Goal: Transaction & Acquisition: Purchase product/service

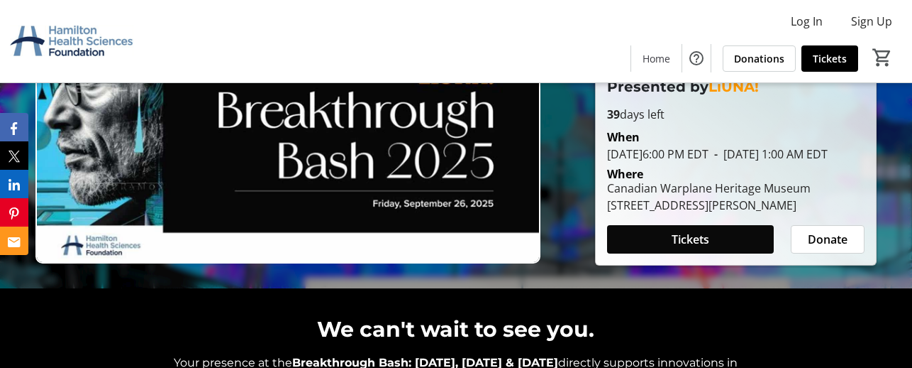
scroll to position [99, 0]
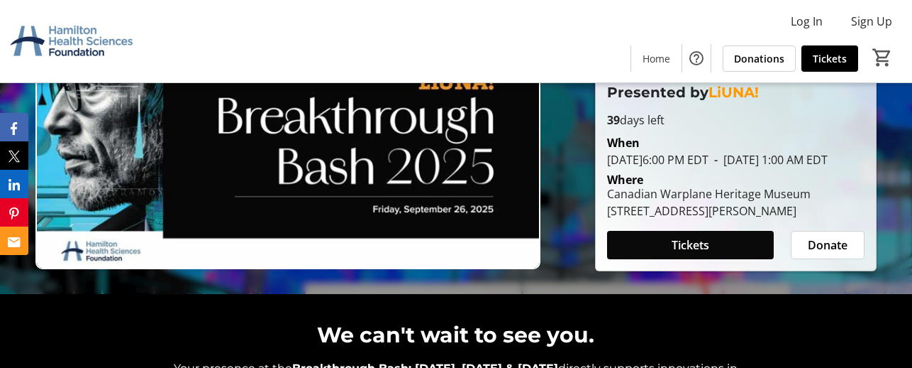
click at [683, 240] on span "Tickets" at bounding box center [691, 244] width 38 height 17
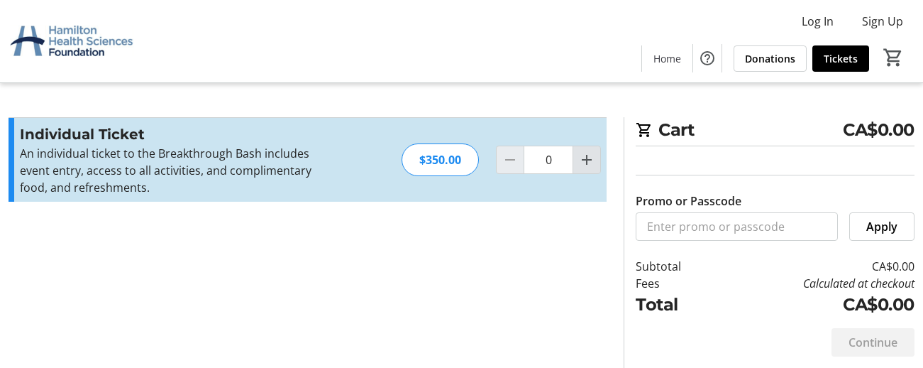
click at [592, 161] on mat-icon "Increment by one" at bounding box center [586, 159] width 17 height 17
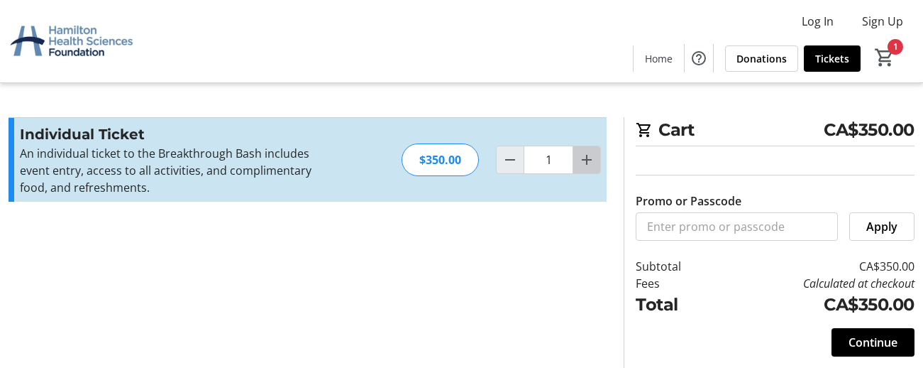
click at [590, 149] on span "Increment by one" at bounding box center [586, 159] width 27 height 27
type input "2"
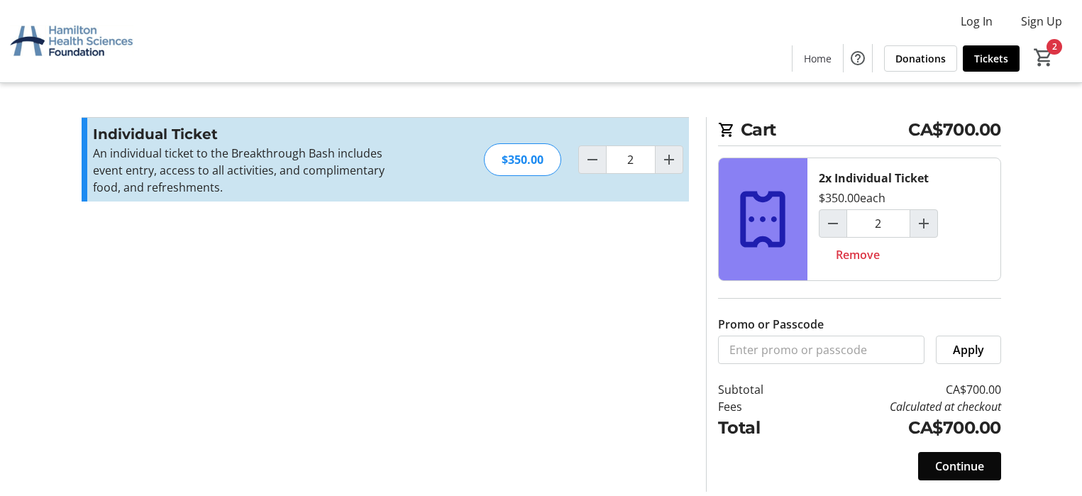
click at [922, 367] on span "Continue" at bounding box center [959, 466] width 49 height 17
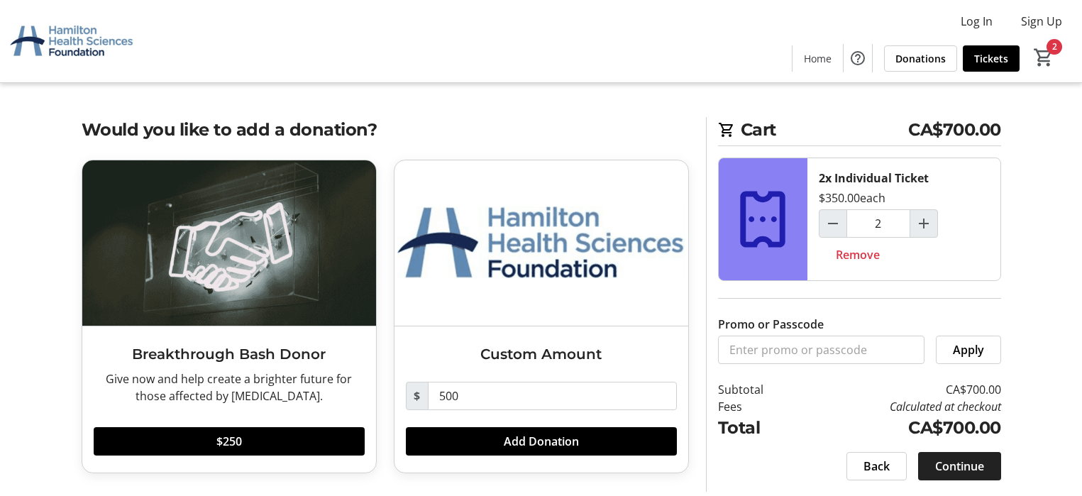
click at [922, 367] on span "Continue" at bounding box center [959, 466] width 49 height 17
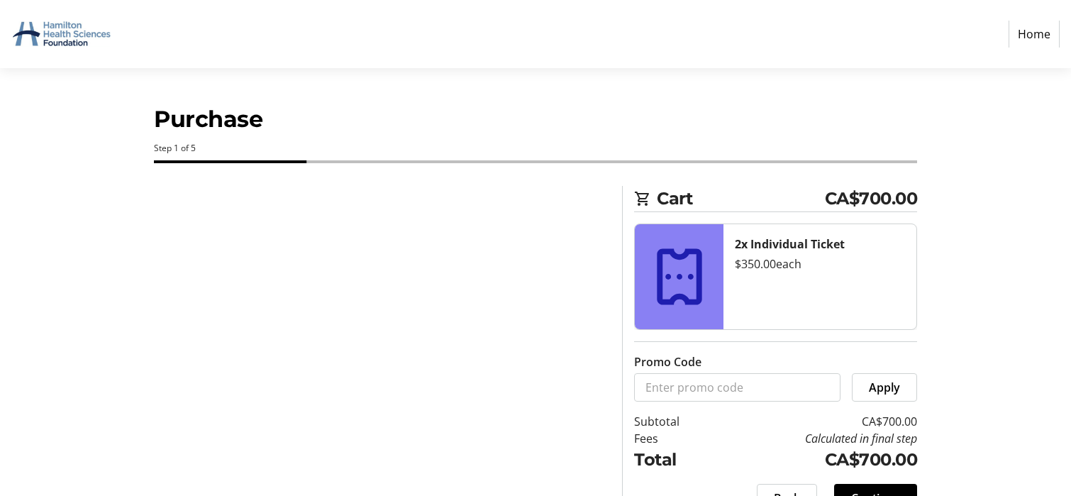
select select "CA"
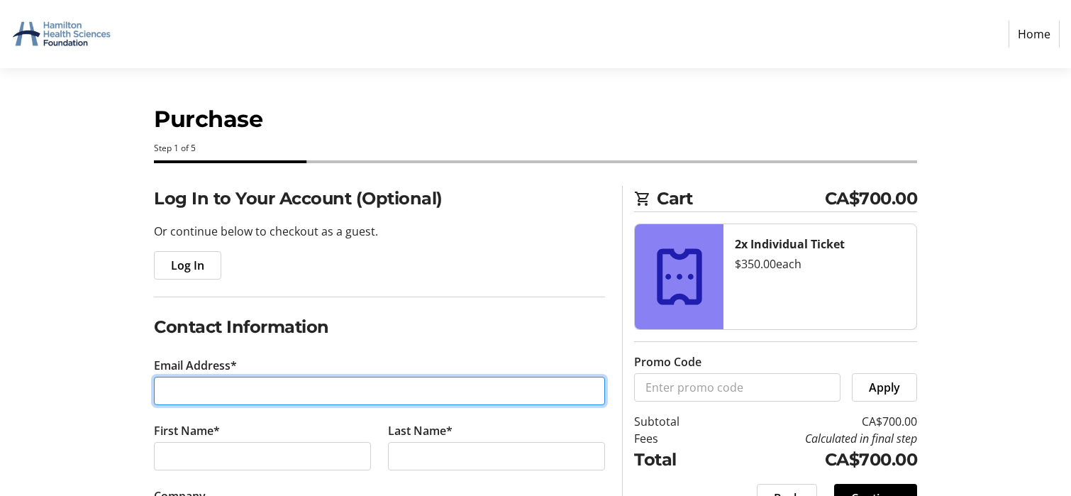
click at [238, 367] on input "Email Address*" at bounding box center [379, 391] width 451 height 28
type input "[PERSON_NAME][EMAIL_ADDRESS][PERSON_NAME][DOMAIN_NAME]"
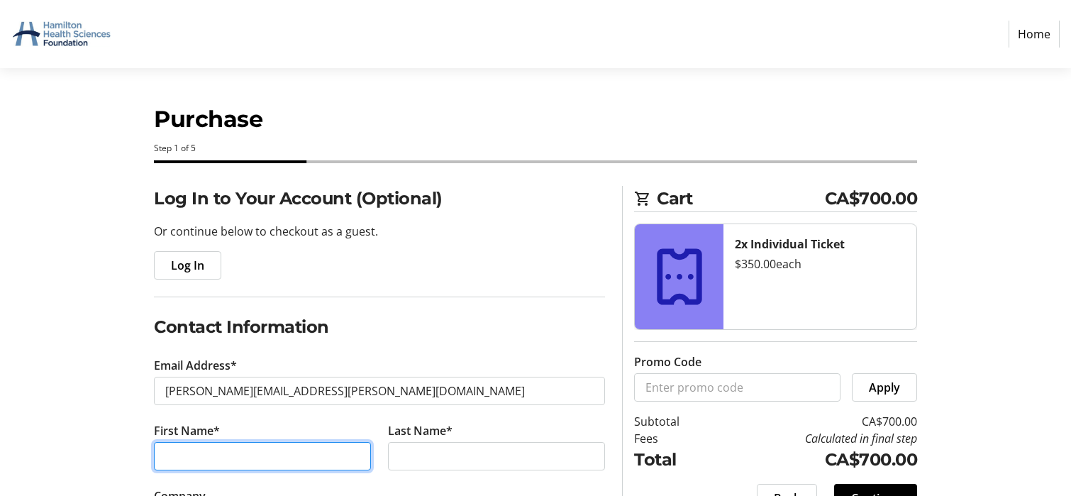
type input "[PERSON_NAME]"
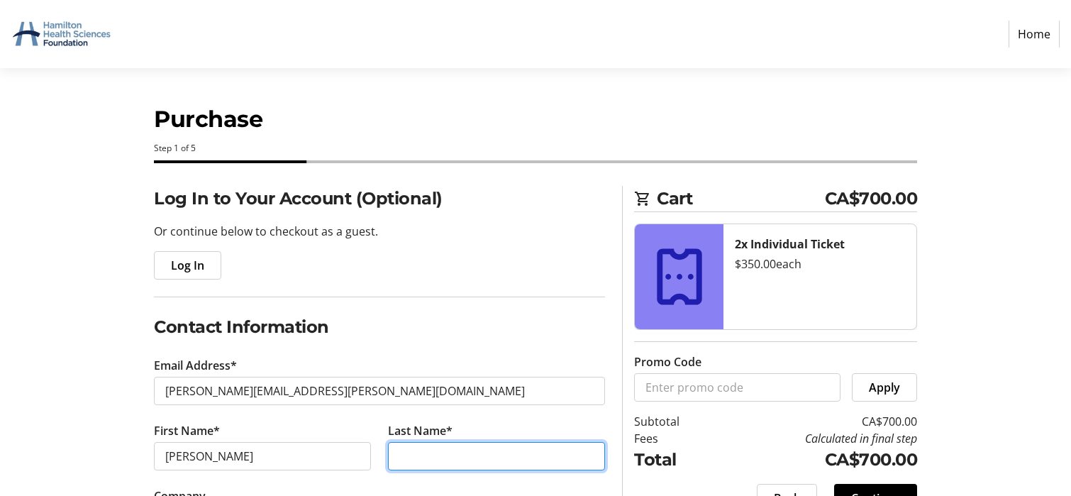
type input "[PERSON_NAME]"
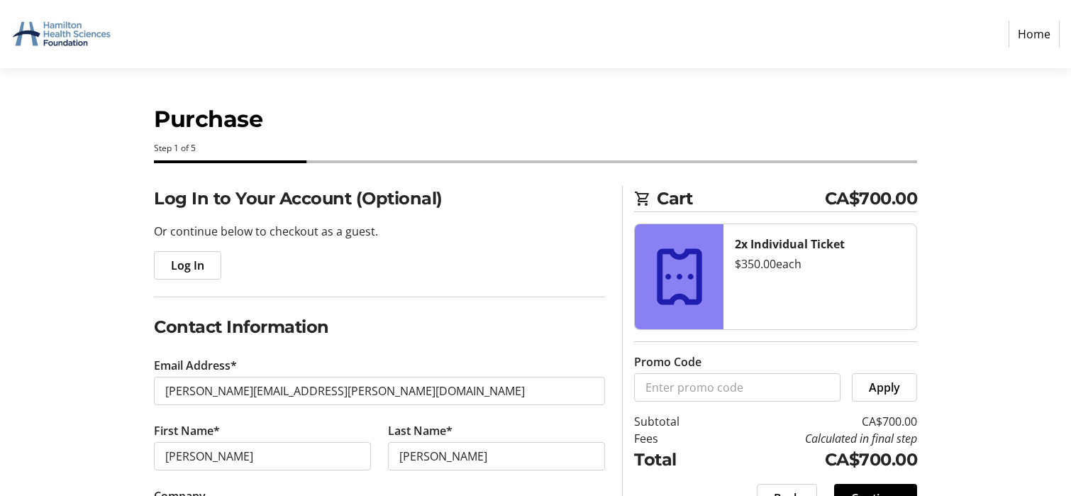
type input "[STREET_ADDRESS]"
type input "[GEOGRAPHIC_DATA]"
select select "ON"
type input "L7R 1B6"
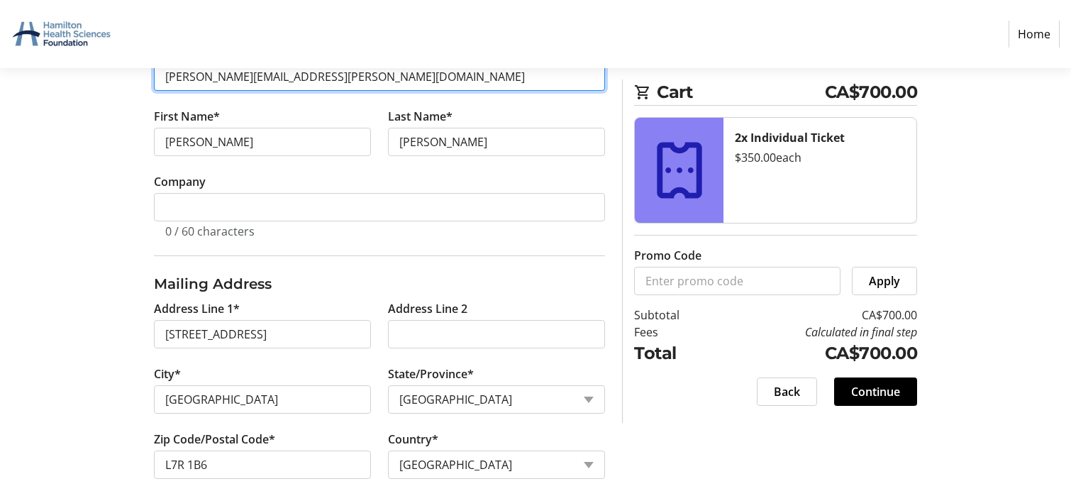
scroll to position [331, 0]
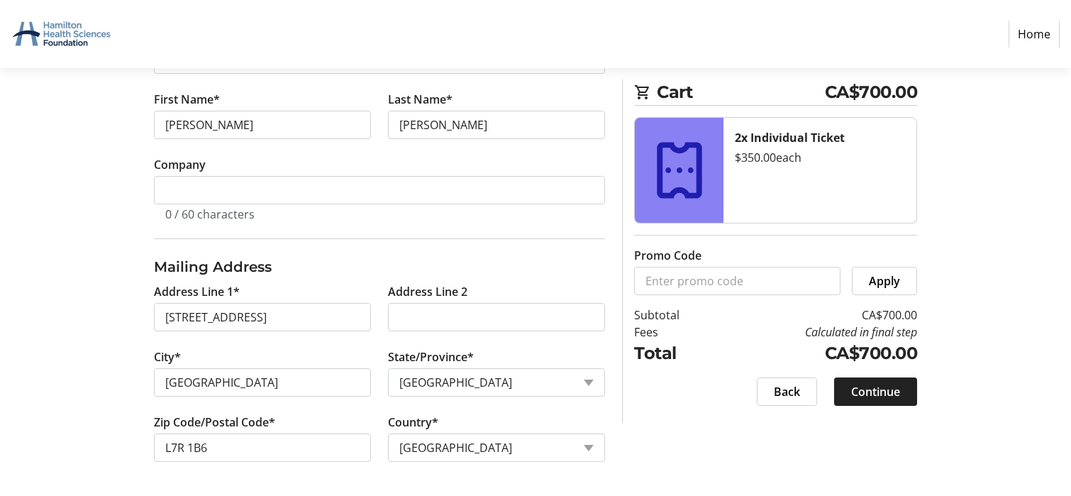
click at [878, 367] on span "Continue" at bounding box center [875, 391] width 49 height 17
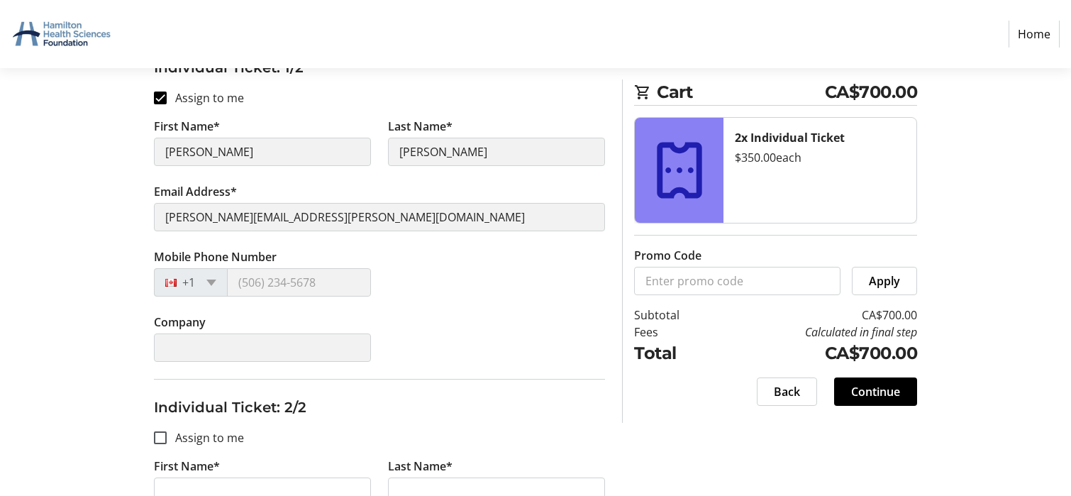
scroll to position [222, 0]
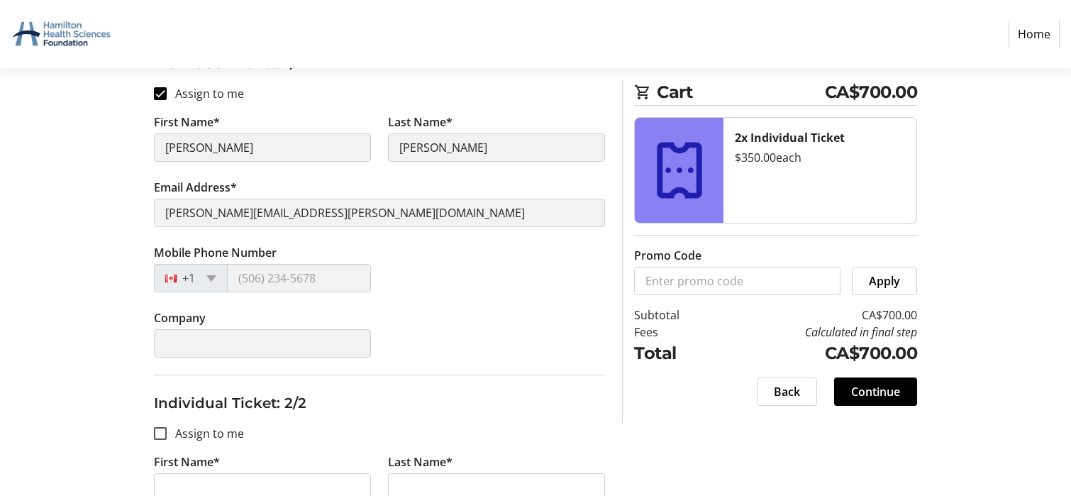
click at [261, 294] on tr-form-field "Mobile Phone Number +1" at bounding box center [262, 276] width 234 height 65
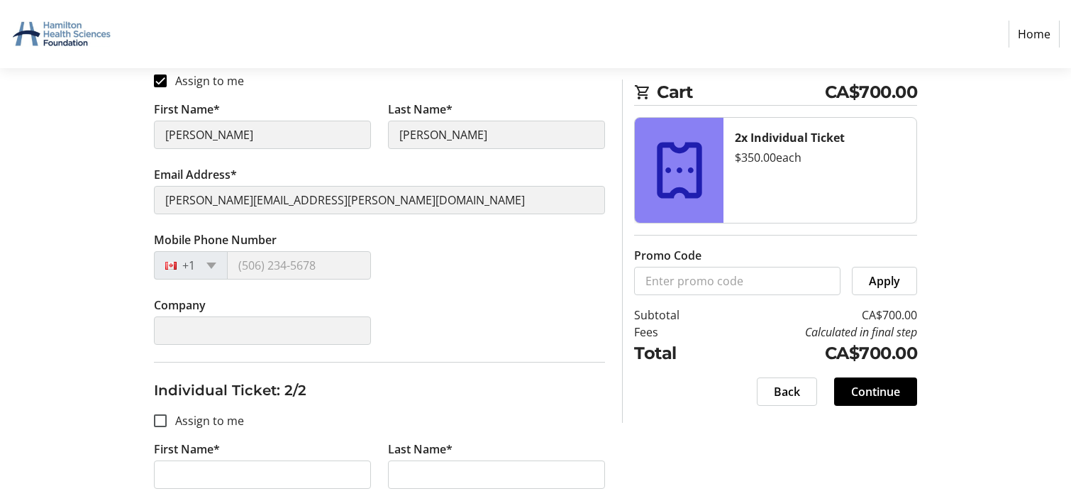
scroll to position [234, 0]
click at [213, 265] on span at bounding box center [211, 266] width 10 height 6
click at [213, 267] on span at bounding box center [211, 266] width 10 height 6
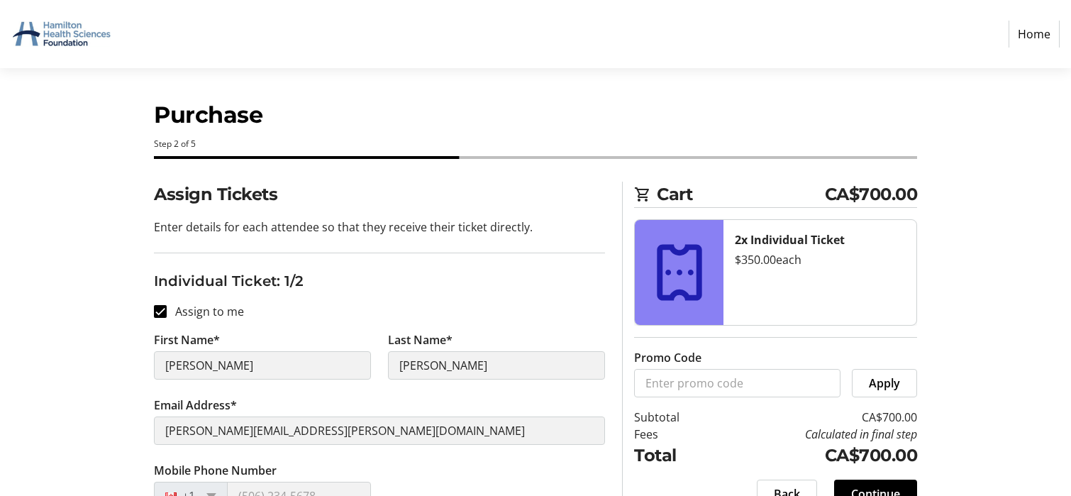
scroll to position [0, 0]
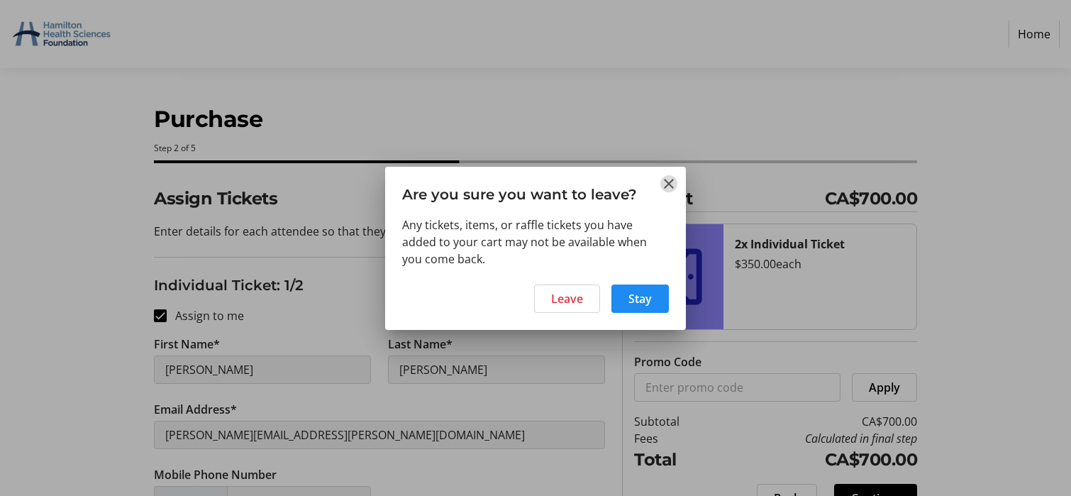
click at [673, 187] on mat-icon "Close" at bounding box center [669, 183] width 17 height 17
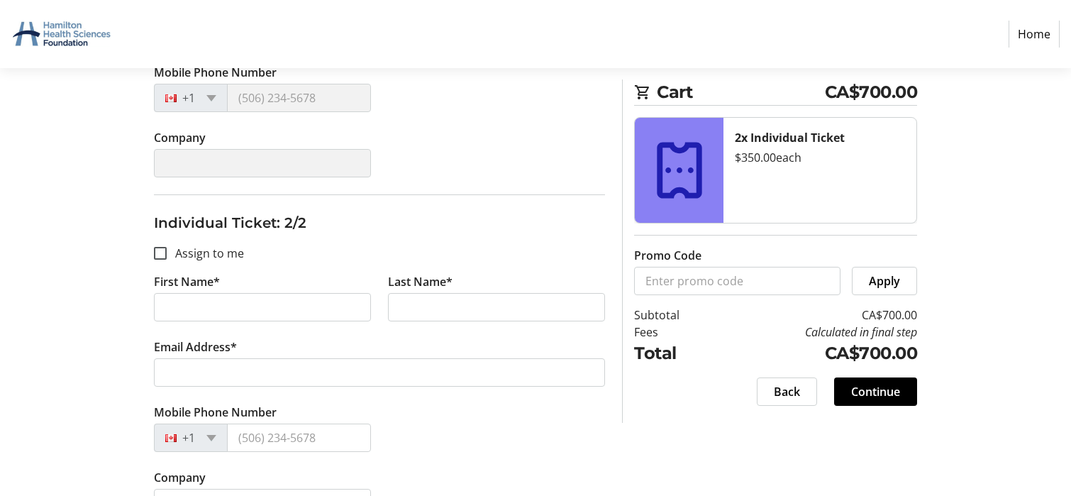
scroll to position [441, 0]
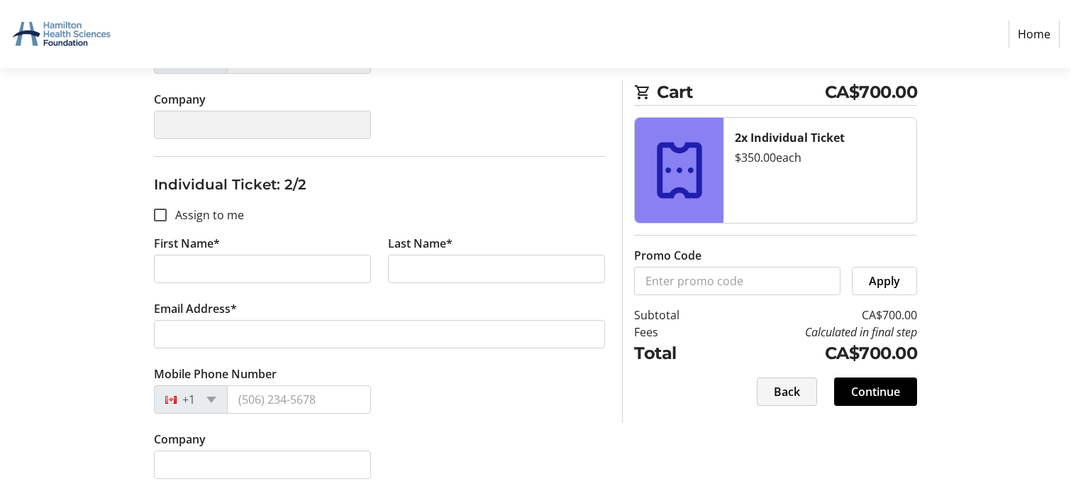
click at [779, 367] on span "Back" at bounding box center [787, 391] width 26 height 17
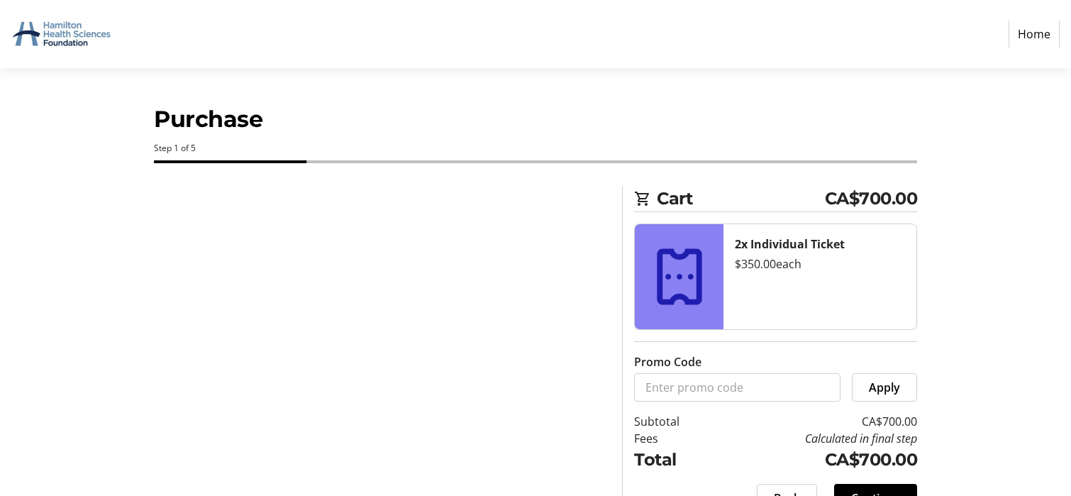
select select "ON"
select select "CA"
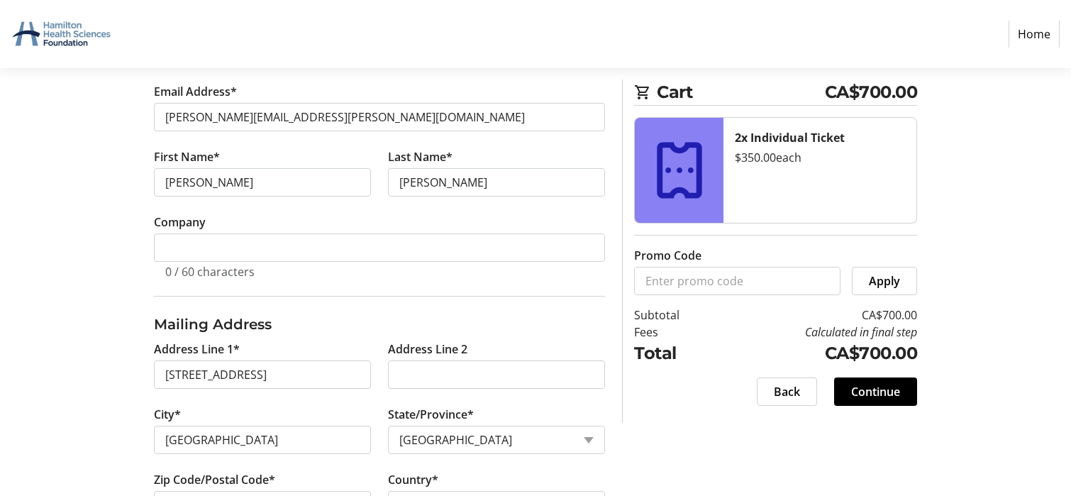
scroll to position [331, 0]
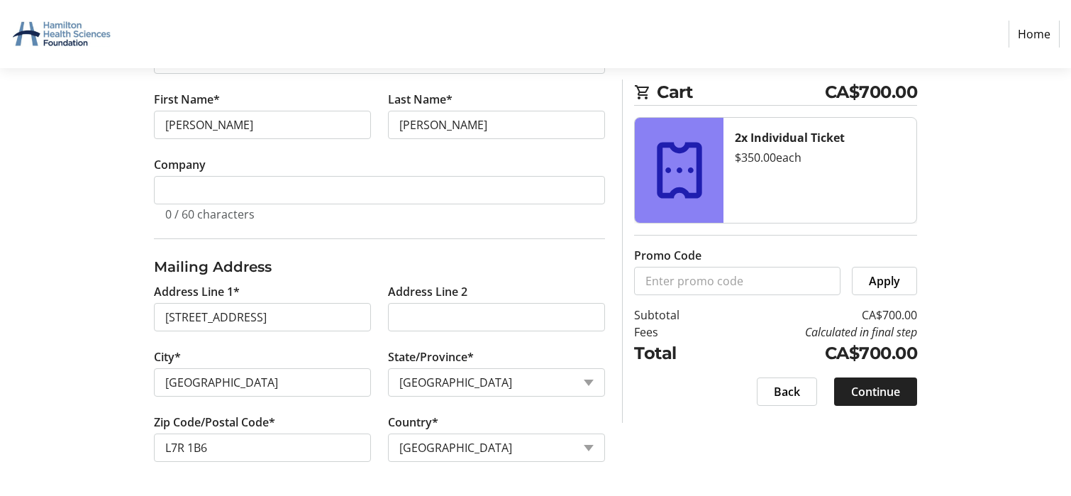
click at [859, 367] on span "Continue" at bounding box center [875, 391] width 49 height 17
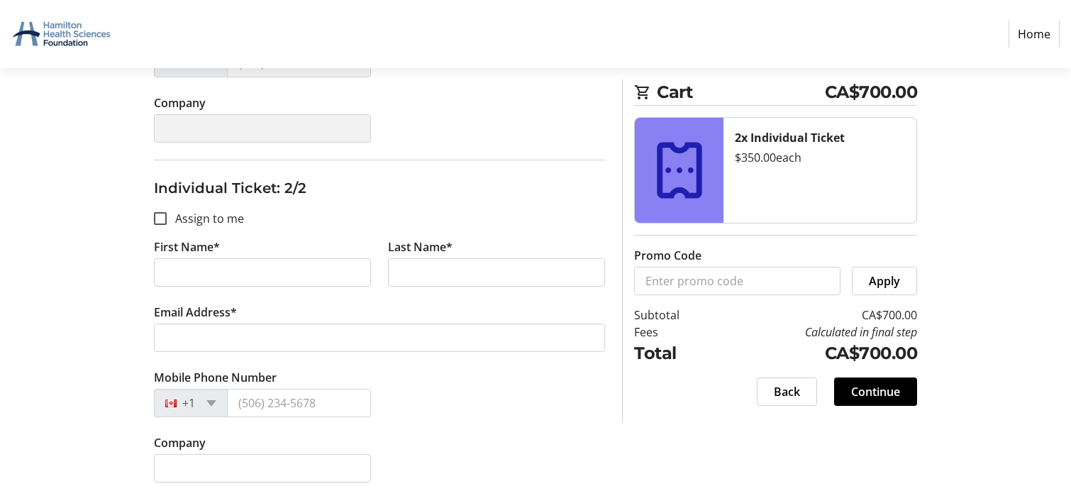
scroll to position [441, 0]
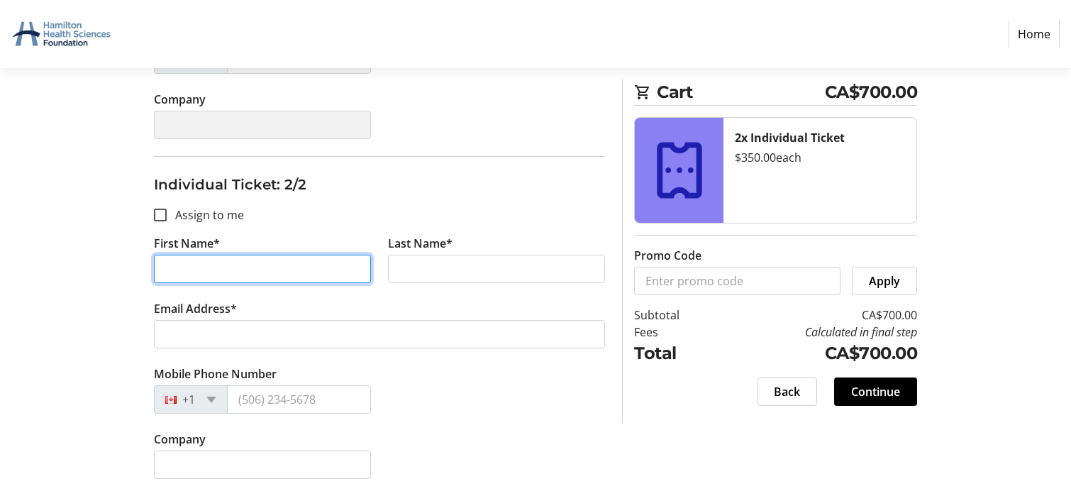
click at [191, 267] on input "First Name*" at bounding box center [262, 269] width 217 height 28
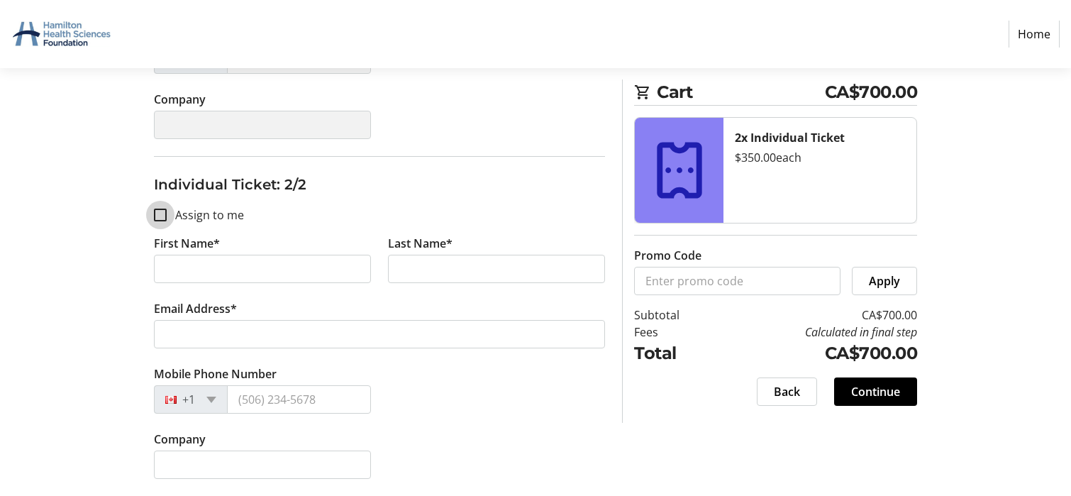
click at [162, 214] on input "Assign to me" at bounding box center [160, 215] width 13 height 13
checkbox input "true"
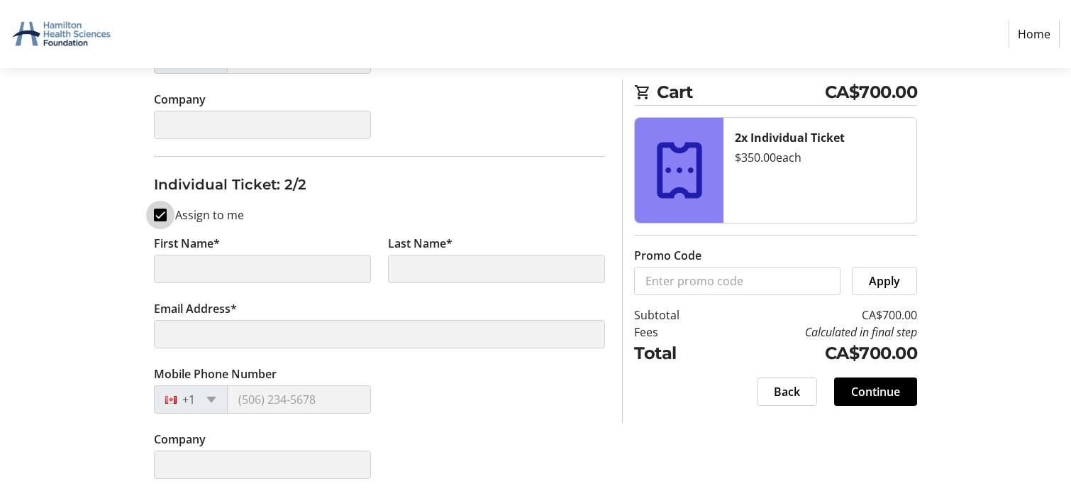
type input "[PERSON_NAME]"
type input "[PERSON_NAME][EMAIL_ADDRESS][PERSON_NAME][DOMAIN_NAME]"
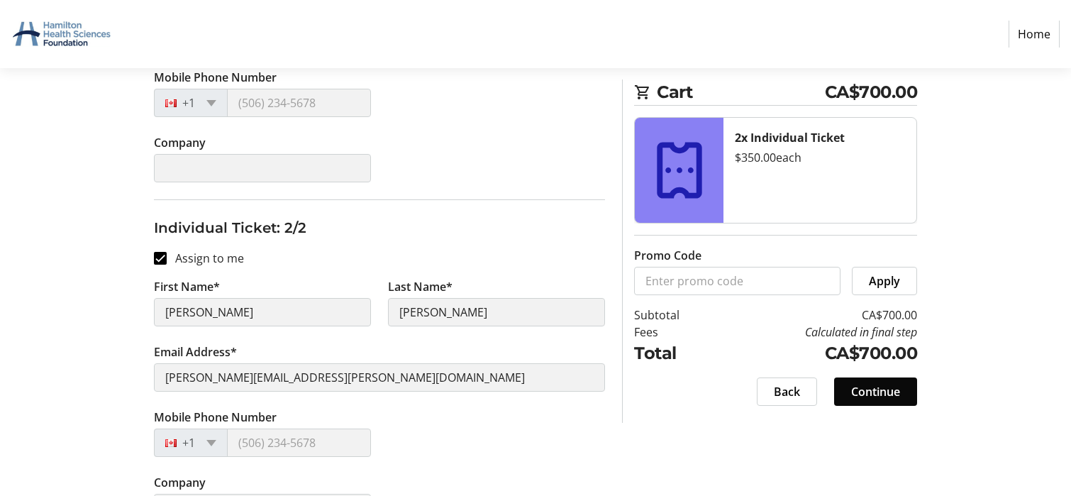
scroll to position [398, 0]
click at [866, 367] on span "Continue" at bounding box center [875, 391] width 49 height 17
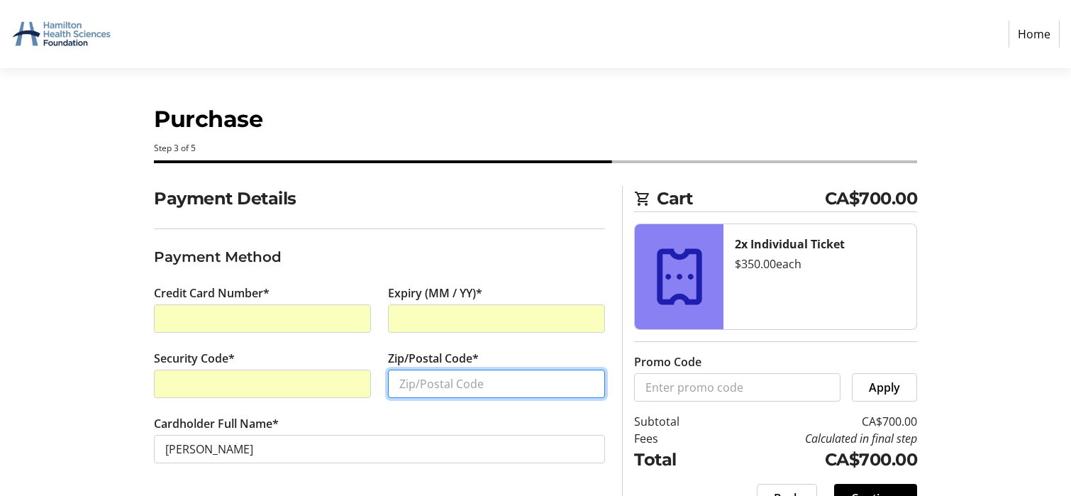
click at [460, 367] on input "Zip/Postal Code*" at bounding box center [496, 384] width 217 height 28
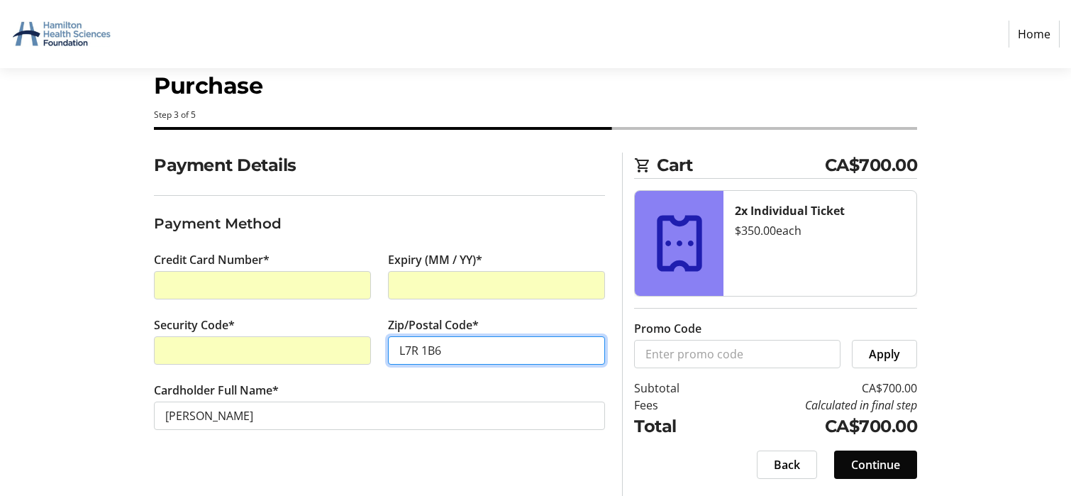
type input "L7R 1B6"
click at [886, 367] on span "Continue" at bounding box center [875, 464] width 49 height 17
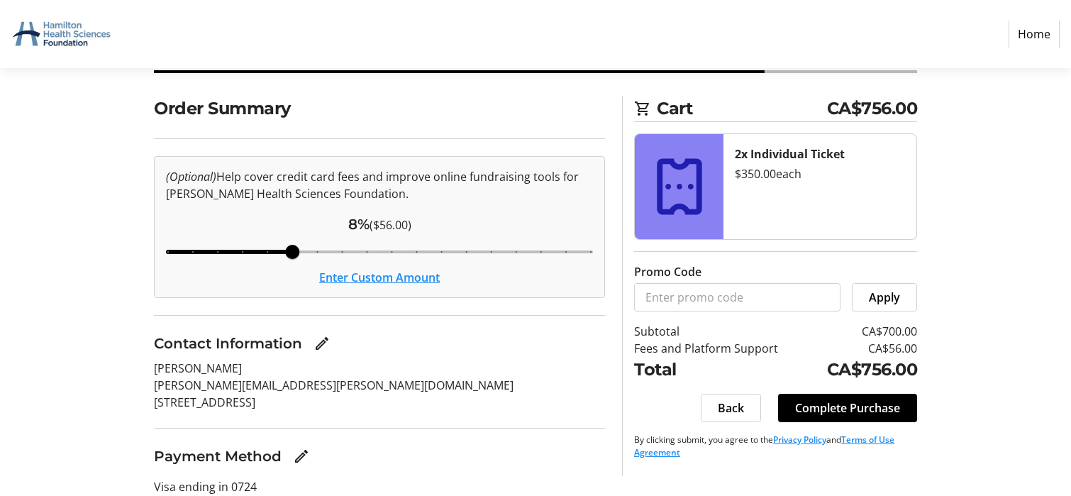
scroll to position [92, 0]
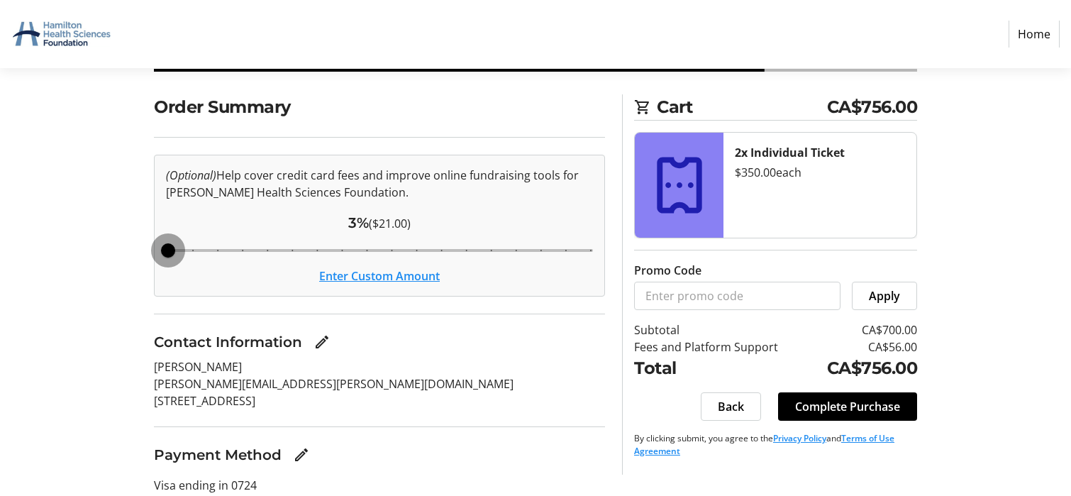
drag, startPoint x: 291, startPoint y: 247, endPoint x: 174, endPoint y: 247, distance: 117.1
type input "3"
click at [174, 247] on input "Cover fees percentage" at bounding box center [379, 250] width 457 height 31
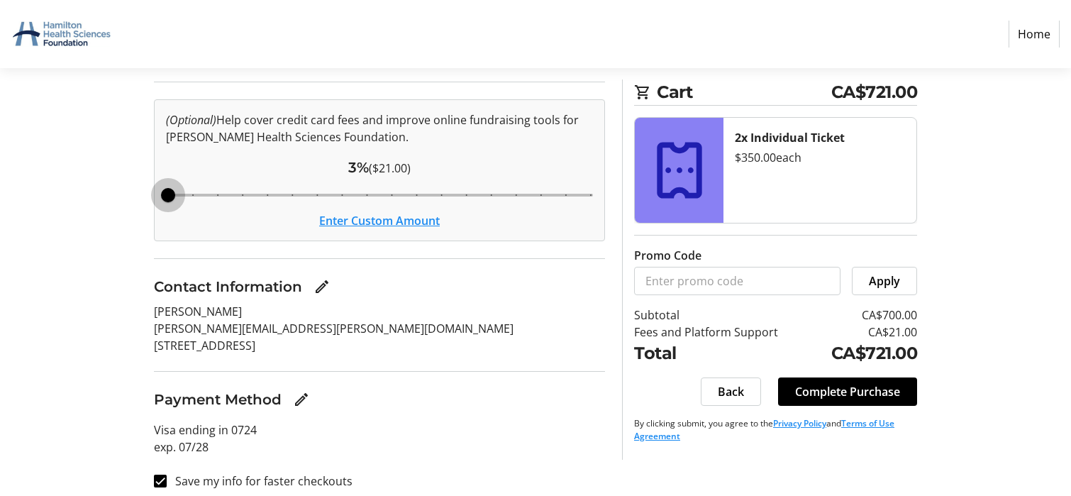
scroll to position [158, 0]
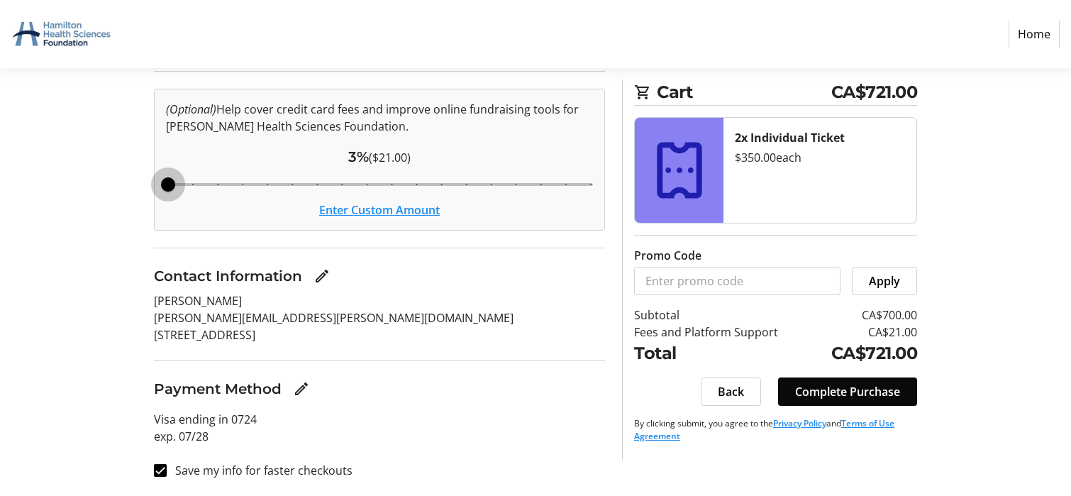
click at [849, 367] on span "Complete Purchase" at bounding box center [847, 391] width 105 height 17
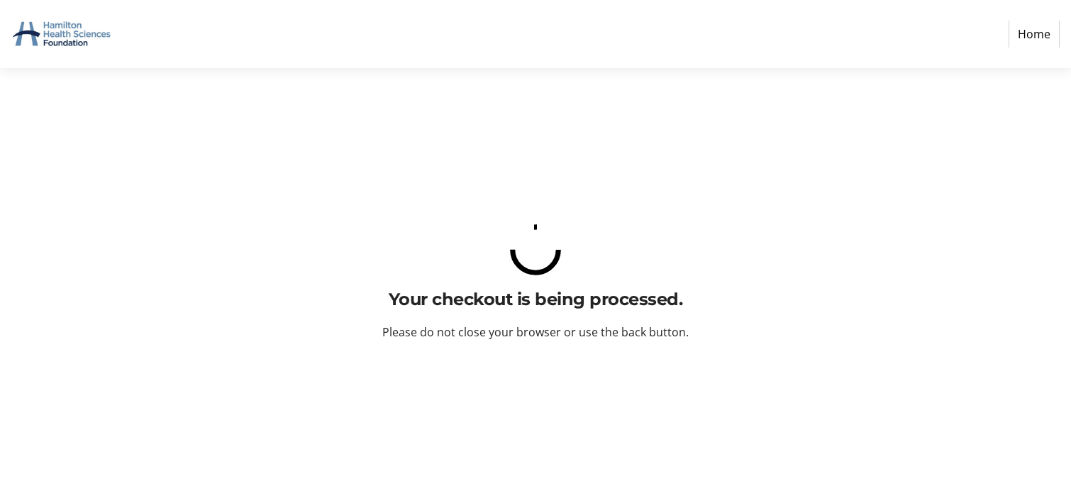
scroll to position [0, 0]
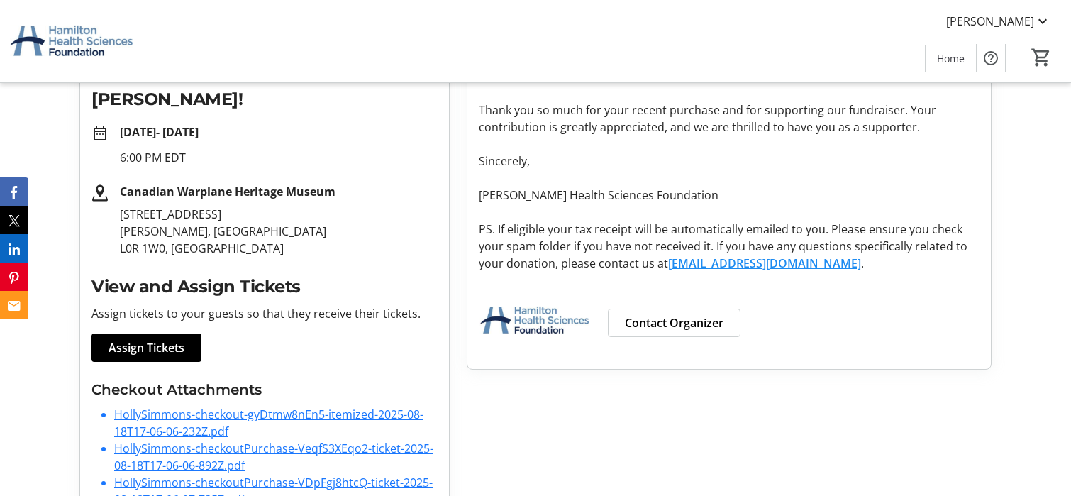
scroll to position [292, 0]
